Goal: Task Accomplishment & Management: Manage account settings

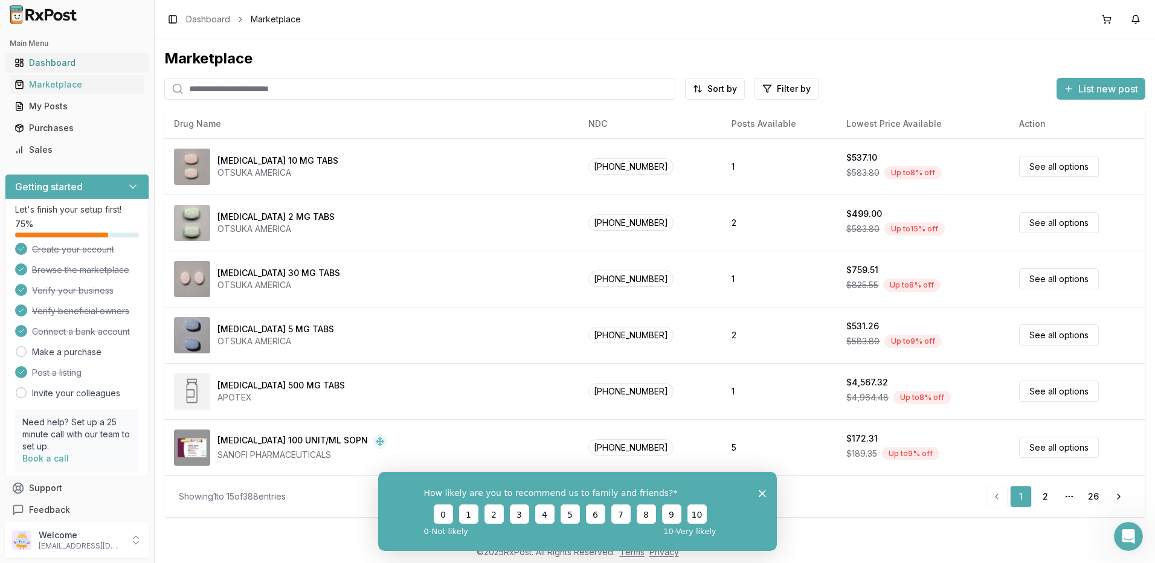
click at [55, 59] on div "Dashboard" at bounding box center [77, 63] width 125 height 12
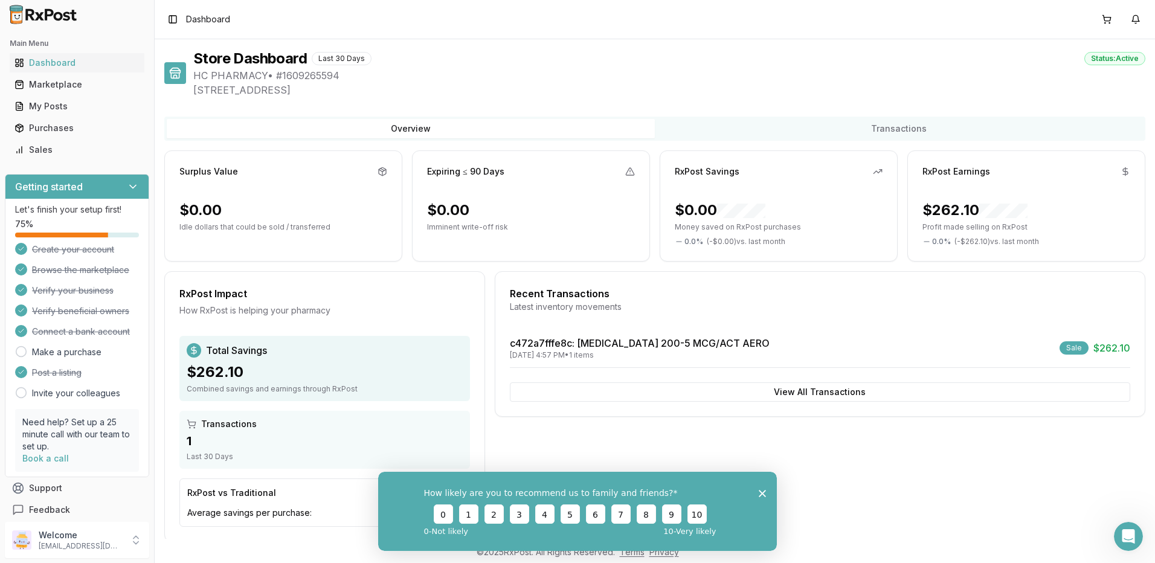
scroll to position [22, 0]
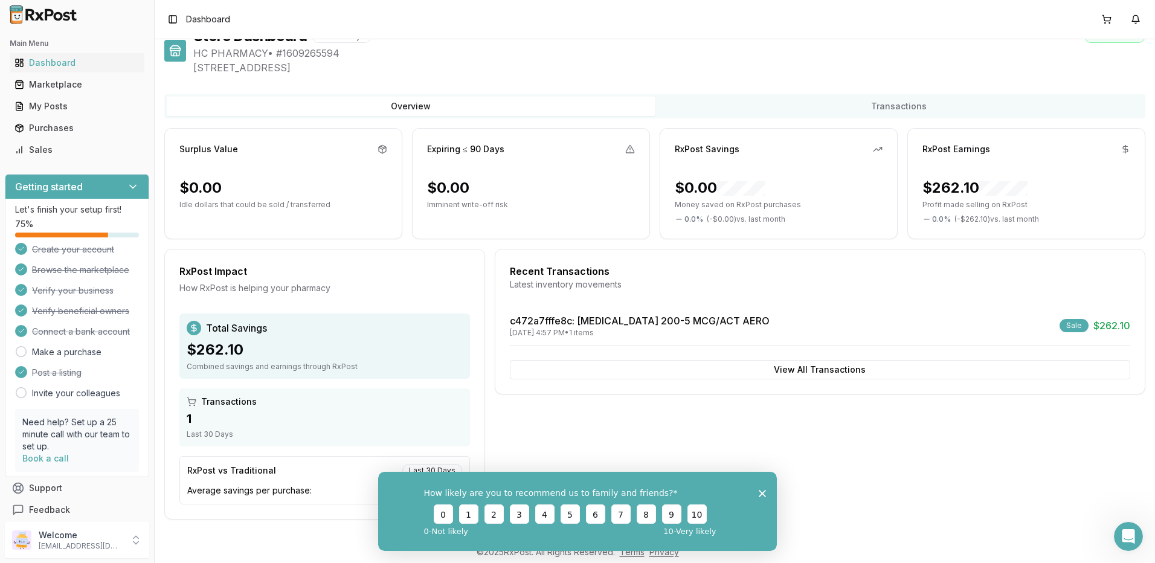
click at [766, 492] on div "How likely are you to recommend us to family and friends? 0 1 2 3 4 5 6 7 8 9 1…" at bounding box center [577, 510] width 399 height 79
click at [761, 494] on icon "Close survey" at bounding box center [762, 492] width 7 height 7
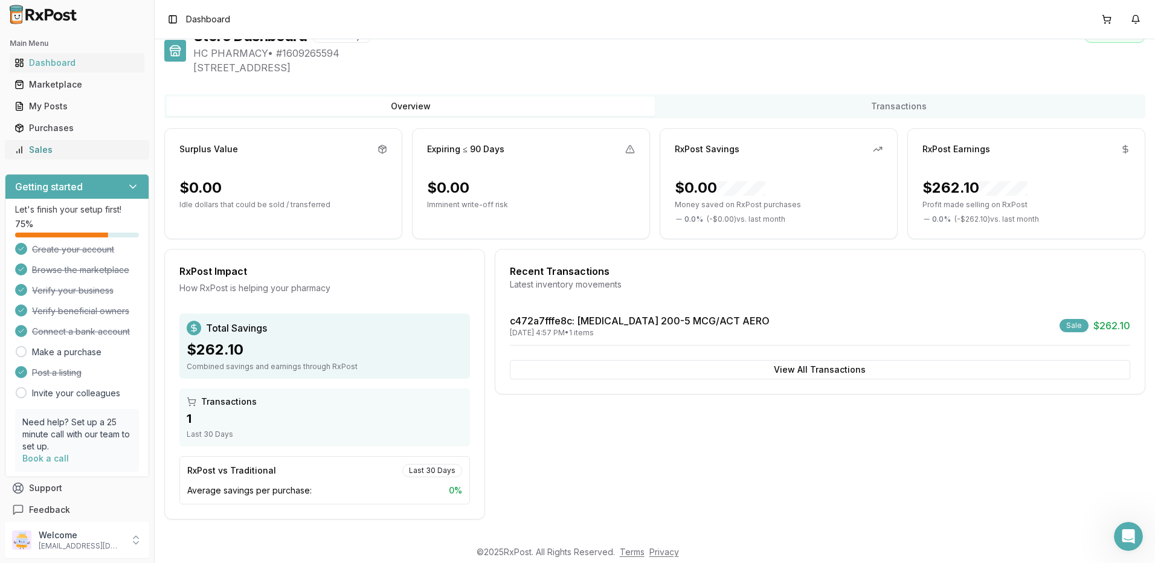
click at [50, 150] on div "Sales" at bounding box center [77, 150] width 125 height 12
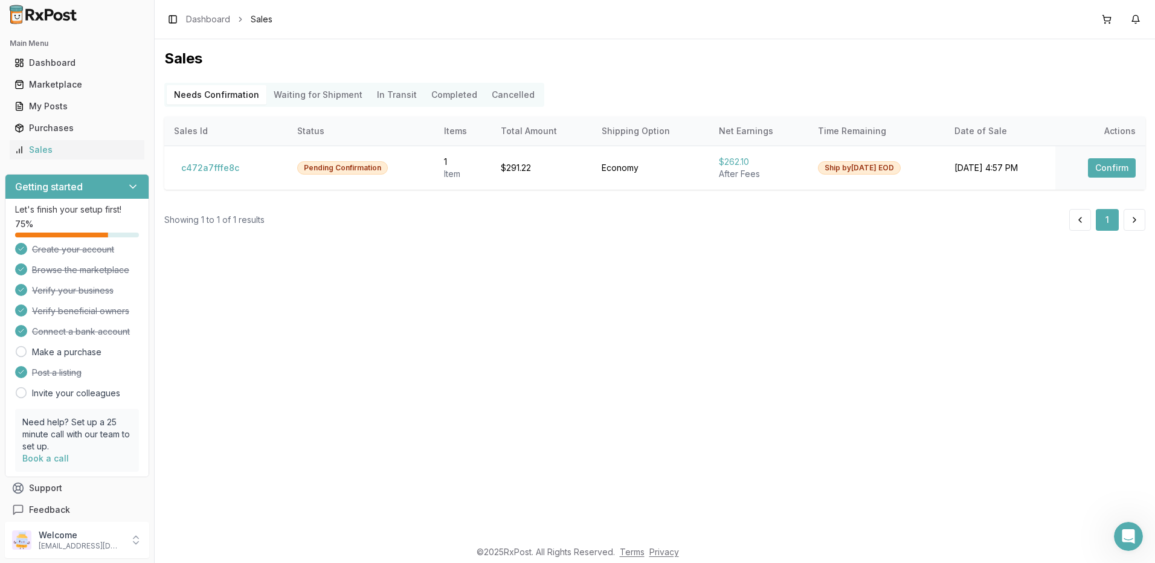
click at [691, 308] on div "Sales Needs Confirmation Waiting for Shipment In Transit Completed Cancelled Sa…" at bounding box center [655, 289] width 1001 height 500
click at [1111, 167] on button "Confirm" at bounding box center [1112, 167] width 48 height 19
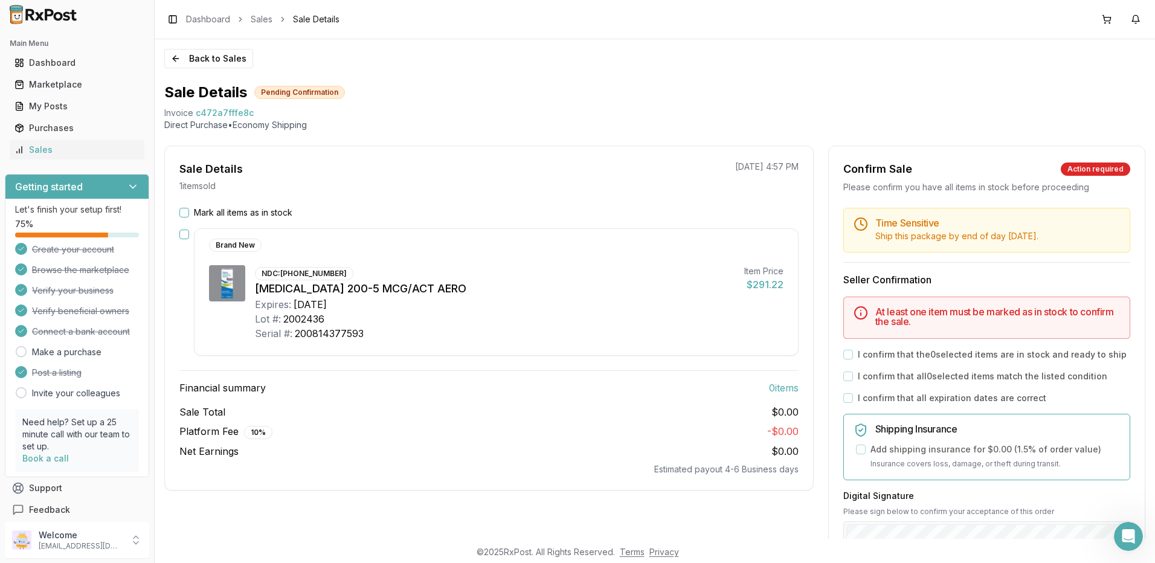
click at [184, 234] on button "button" at bounding box center [184, 235] width 10 height 10
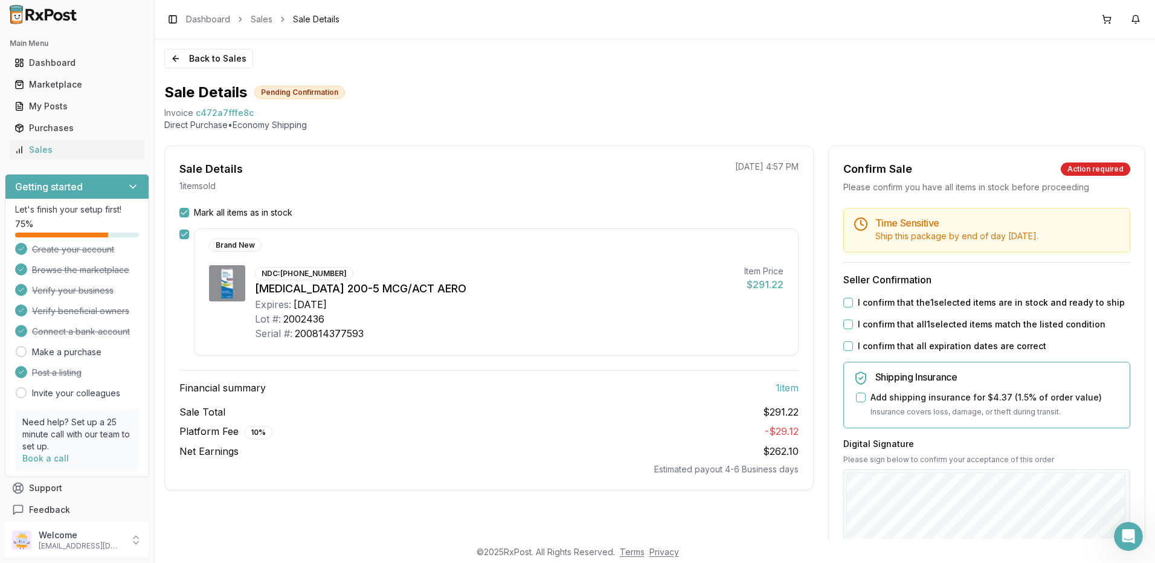
click at [856, 396] on button "Add shipping insurance for $4.37 ( 1.5 % of order value)" at bounding box center [861, 398] width 10 height 10
click at [845, 305] on button "I confirm that the 1 selected items are in stock and ready to ship" at bounding box center [849, 303] width 10 height 10
click at [845, 325] on button "I confirm that all 1 selected items match the listed condition" at bounding box center [849, 325] width 10 height 10
click at [845, 345] on button "I confirm that all expiration dates are correct" at bounding box center [849, 346] width 10 height 10
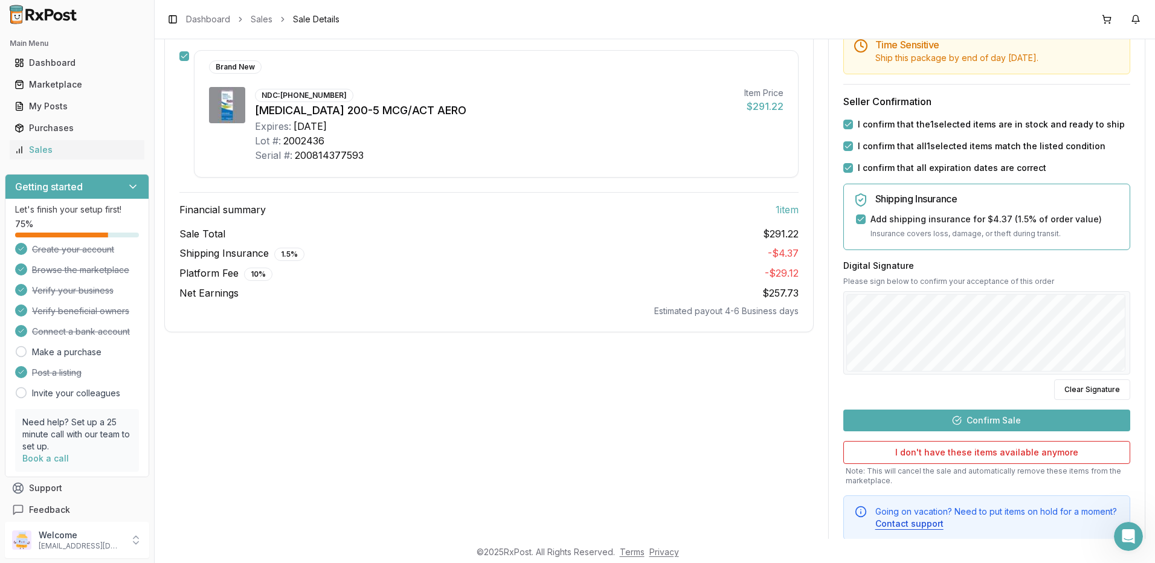
scroll to position [214, 0]
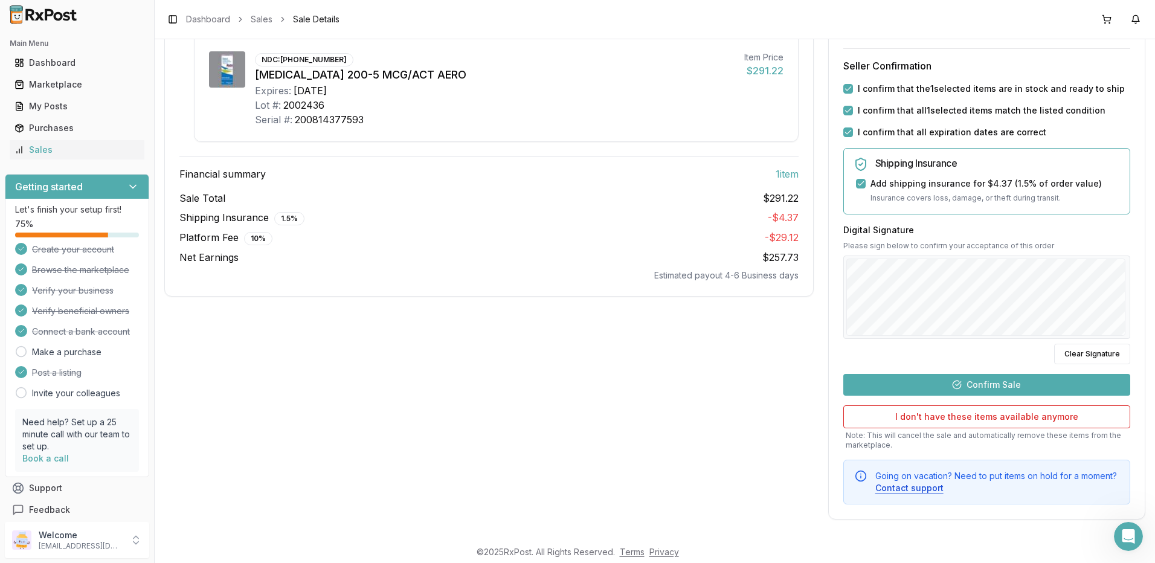
click at [981, 386] on button "Confirm Sale" at bounding box center [987, 385] width 287 height 22
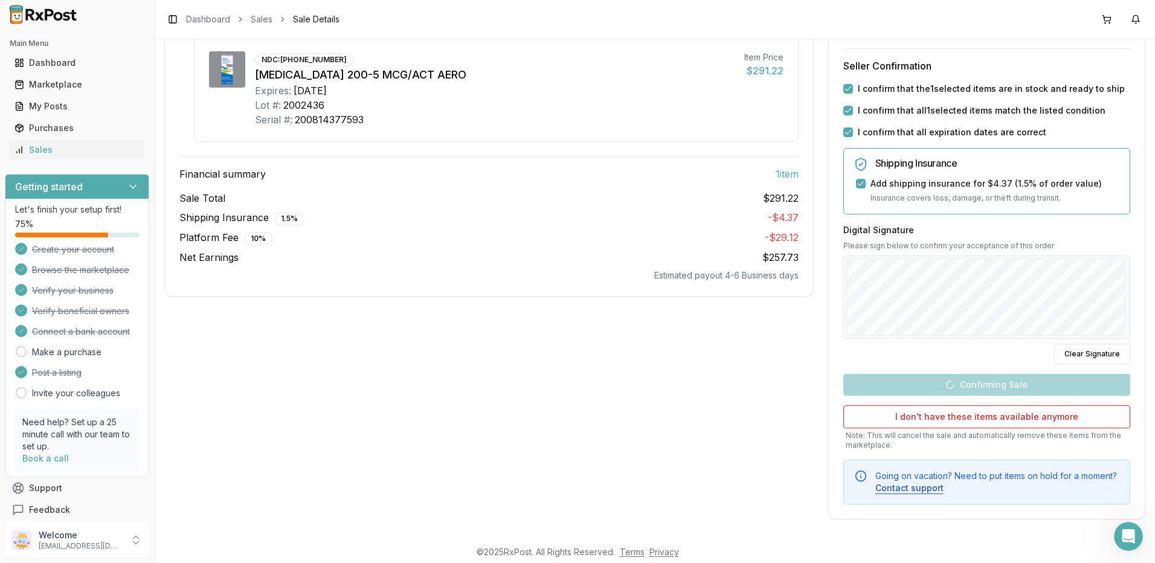
scroll to position [0, 0]
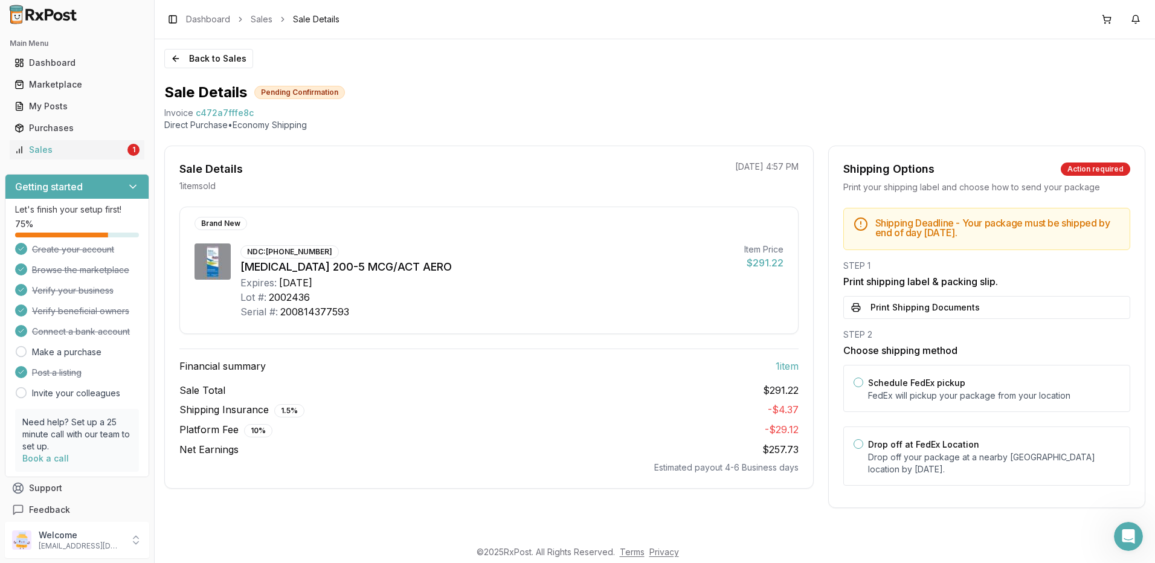
drag, startPoint x: 437, startPoint y: 104, endPoint x: 445, endPoint y: 104, distance: 8.5
click at [442, 104] on div "Sale Details Pending Confirmation Invoice c472a7fffe8c Direct Purchase • Econom…" at bounding box center [654, 107] width 981 height 48
click at [861, 446] on button "Drop off at FedEx Location" at bounding box center [859, 444] width 10 height 10
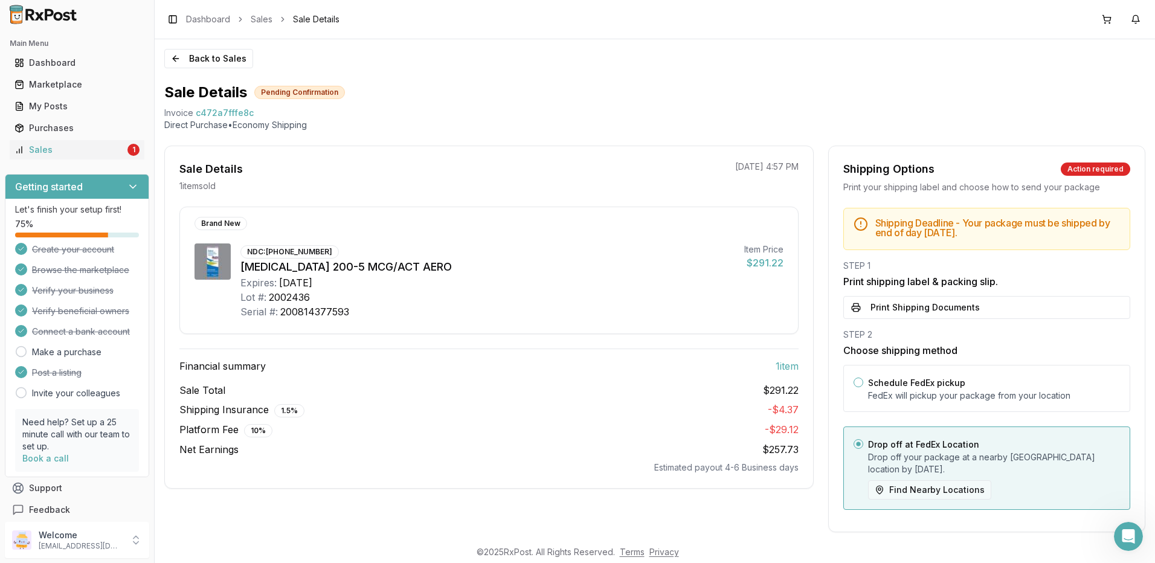
click at [929, 491] on button "Find Nearby Locations" at bounding box center [929, 489] width 123 height 19
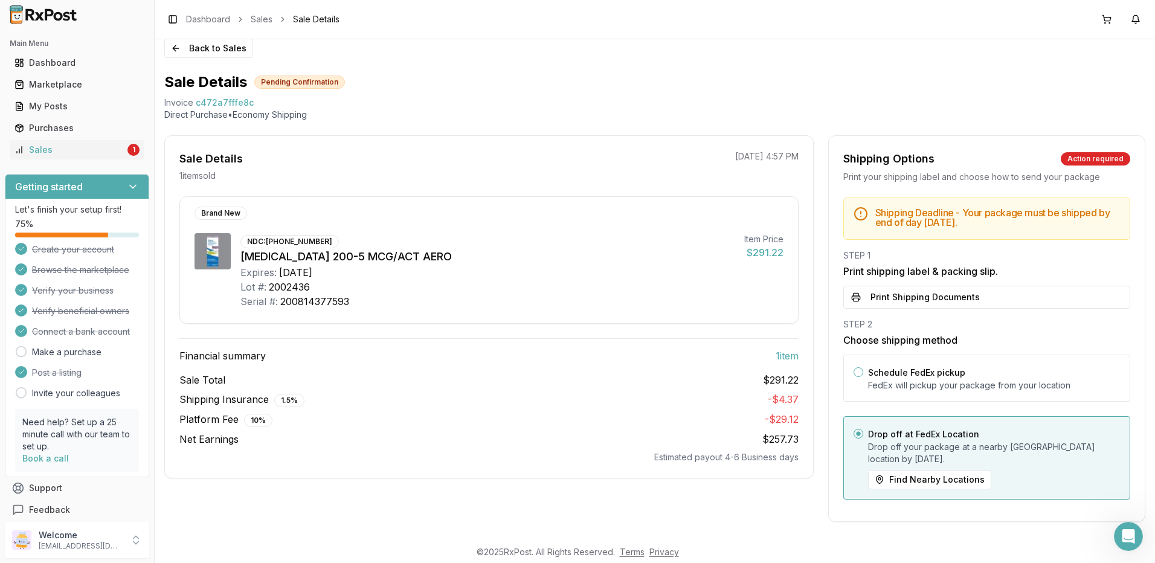
scroll to position [13, 0]
